Goal: Information Seeking & Learning: Find specific fact

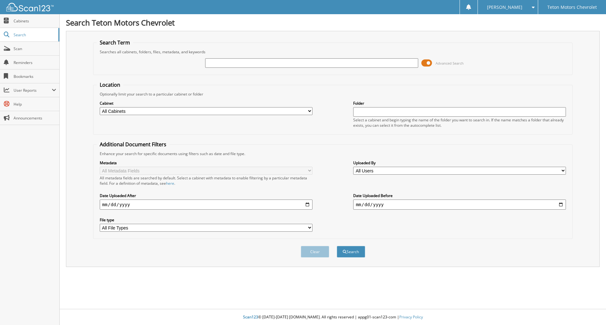
click at [224, 61] on input "text" at bounding box center [311, 62] width 213 height 9
type input "6175352"
click at [337, 246] on button "Search" at bounding box center [351, 252] width 28 height 12
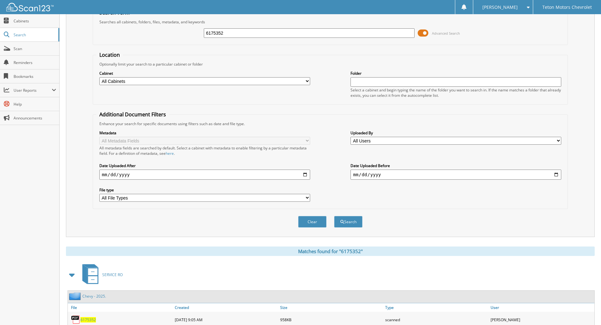
scroll to position [62, 0]
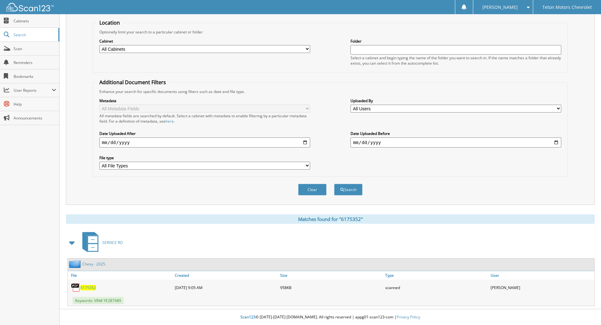
click at [86, 288] on span "6175352" at bounding box center [87, 287] width 15 height 5
